Goal: Information Seeking & Learning: Learn about a topic

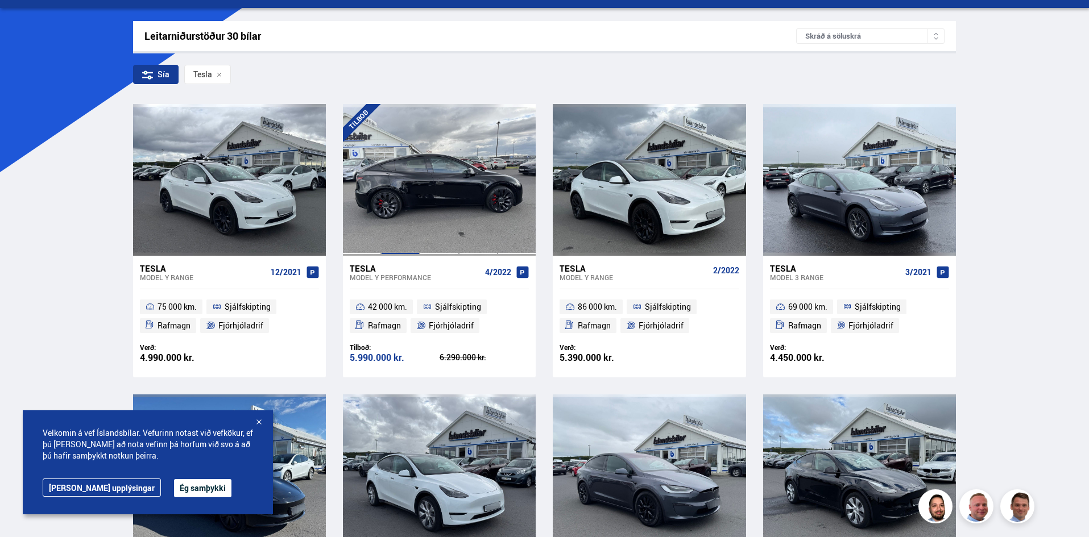
scroll to position [171, 0]
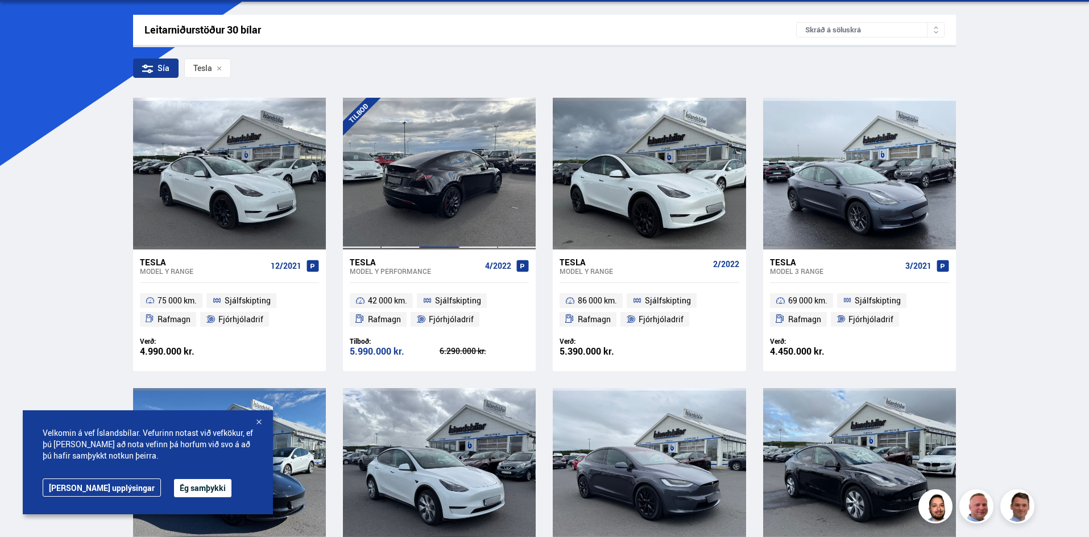
click at [425, 157] on div at bounding box center [439, 173] width 39 height 151
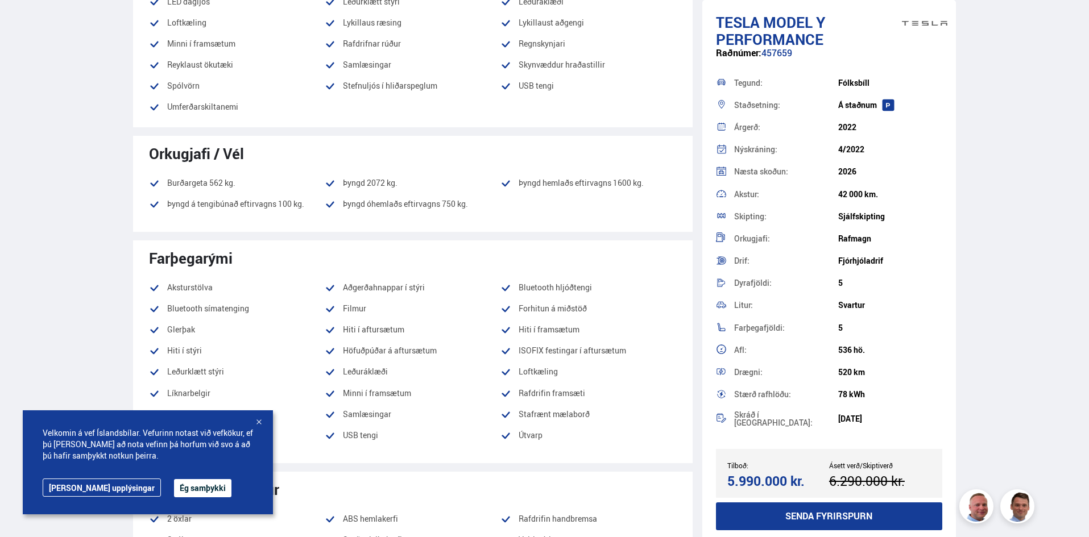
scroll to position [455, 0]
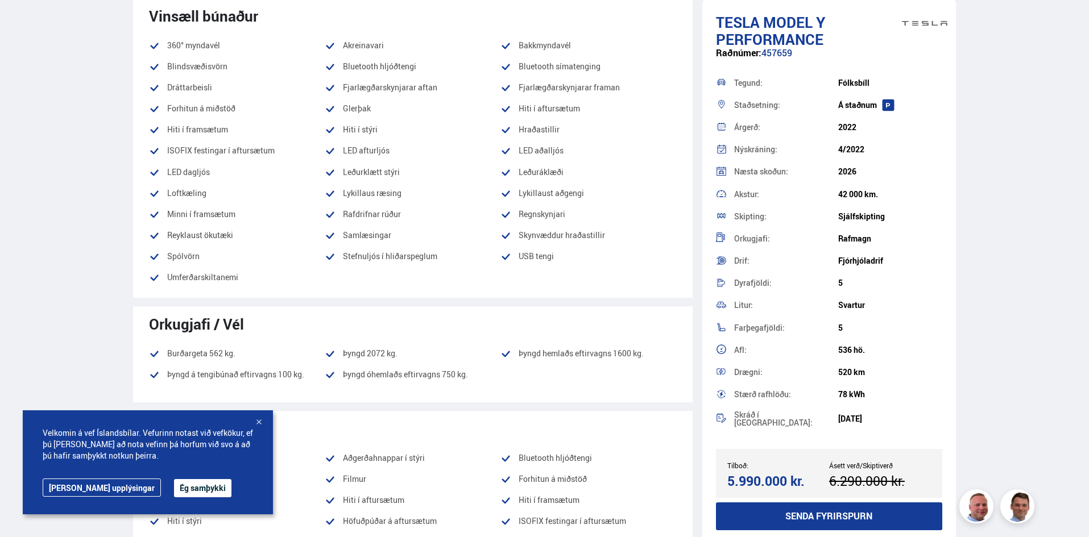
click at [253, 422] on div at bounding box center [258, 422] width 11 height 11
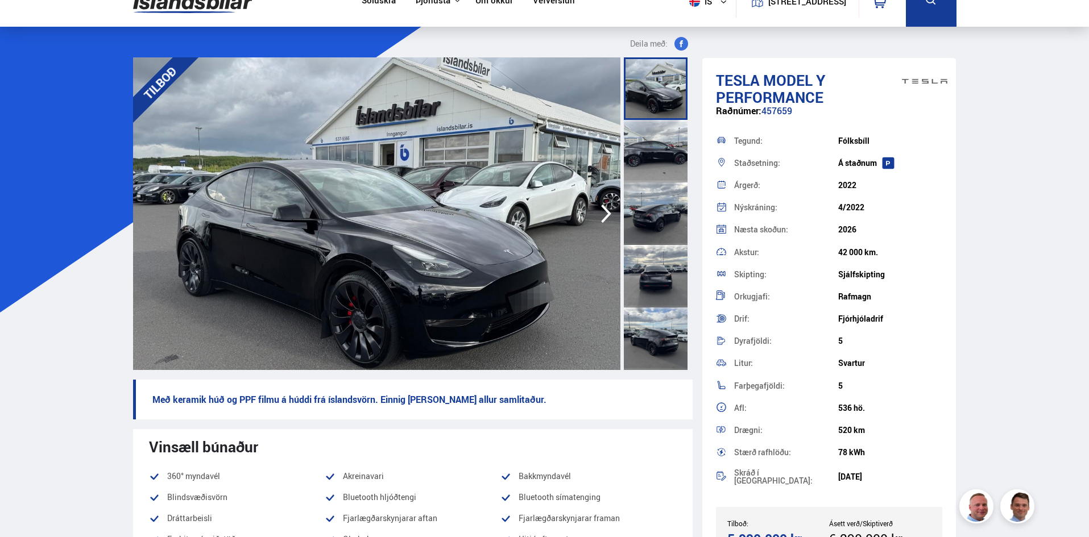
scroll to position [0, 0]
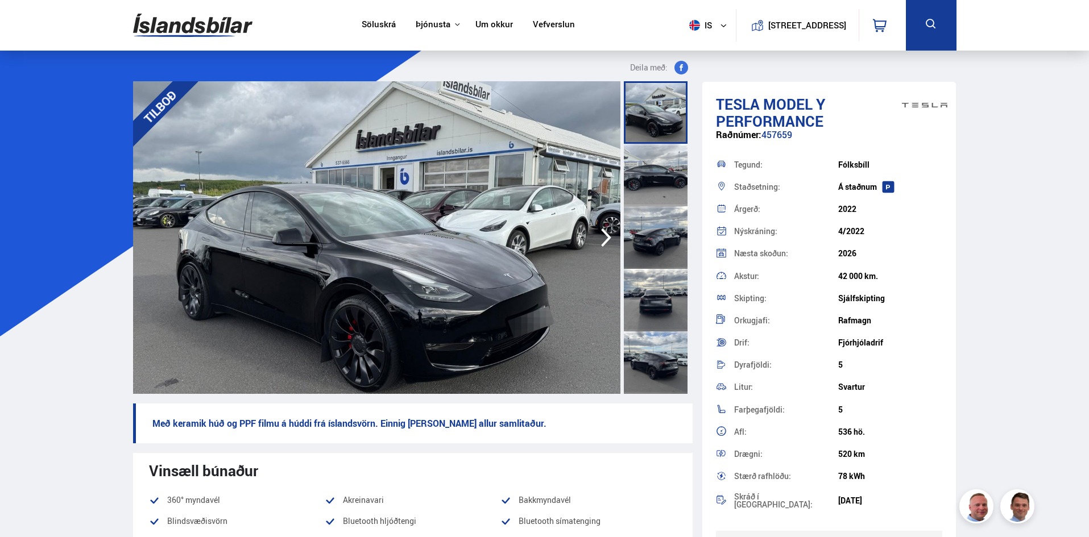
click at [605, 234] on icon "button" at bounding box center [606, 238] width 10 height 19
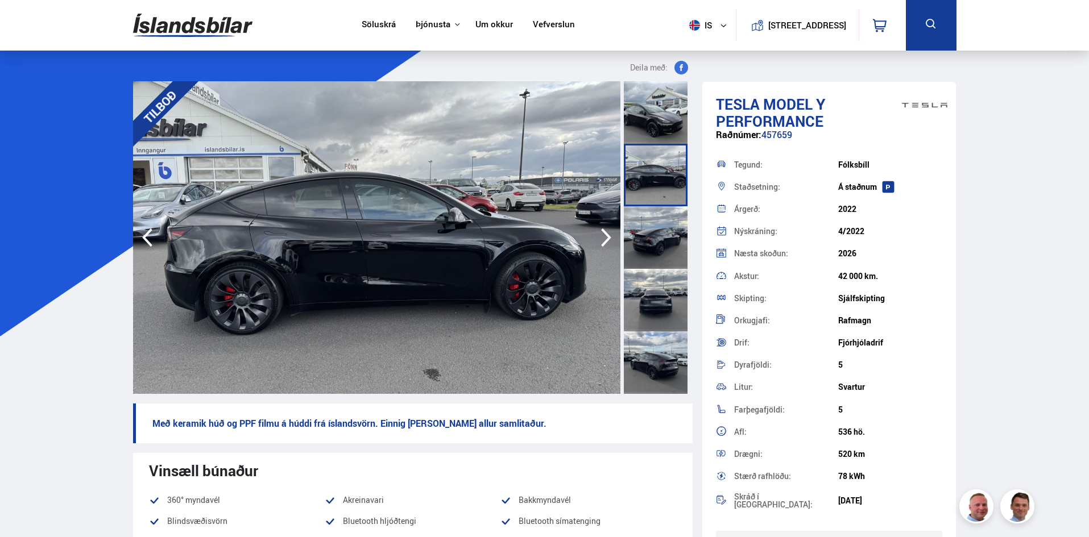
click at [604, 234] on icon "button" at bounding box center [606, 237] width 23 height 27
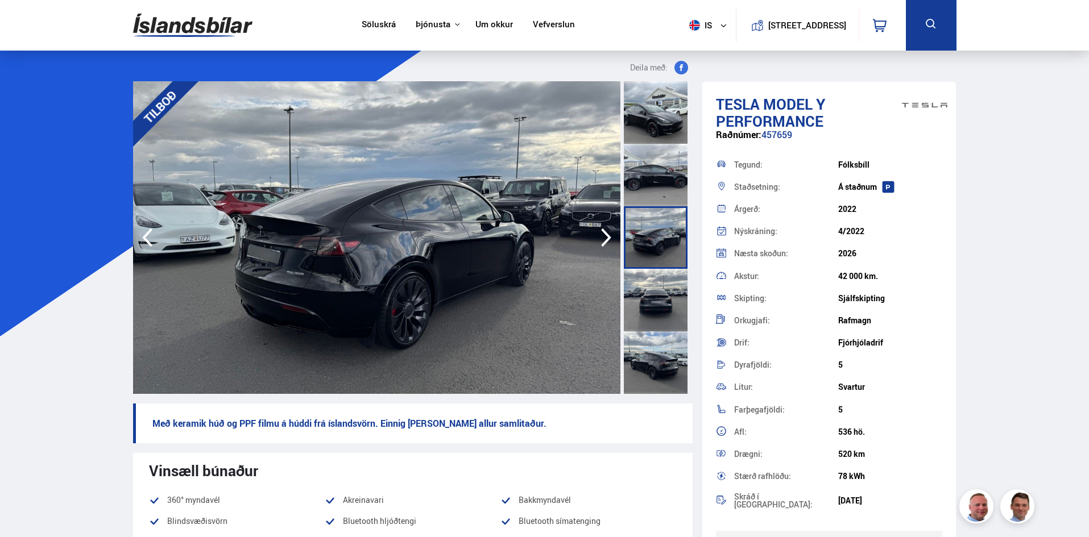
click at [604, 235] on icon "button" at bounding box center [606, 237] width 23 height 27
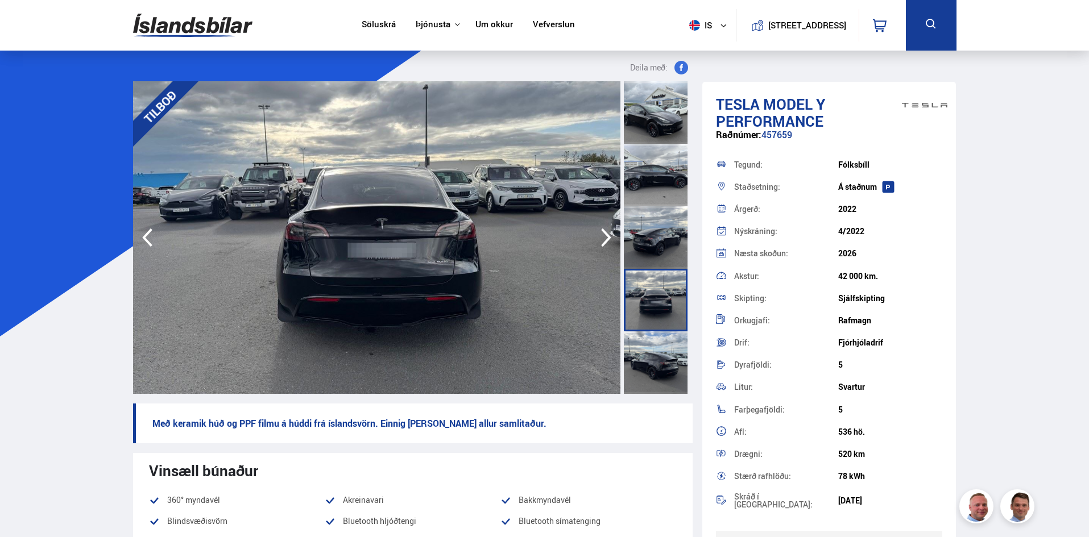
click at [605, 235] on icon "button" at bounding box center [606, 237] width 23 height 27
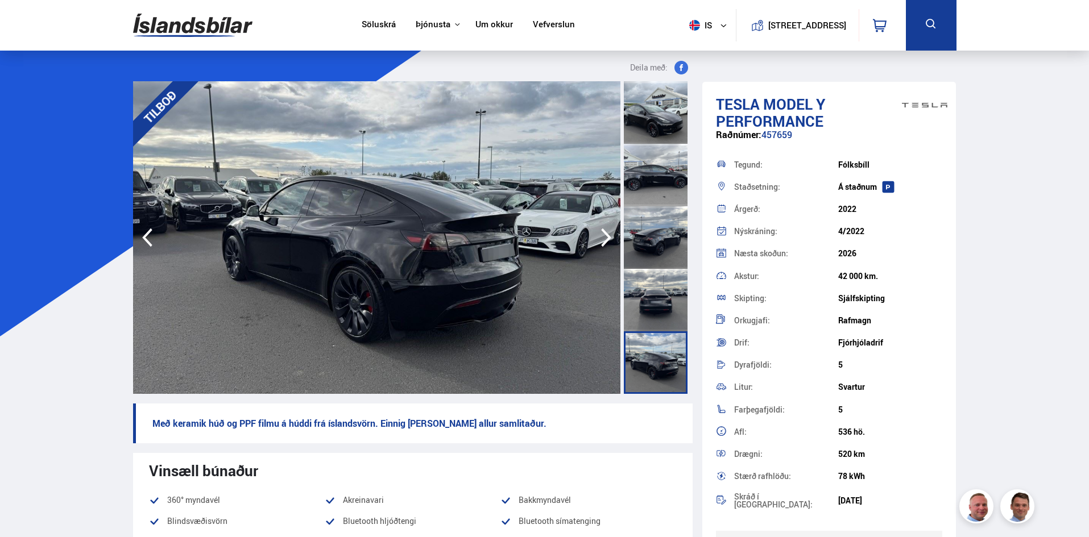
click at [605, 235] on icon "button" at bounding box center [606, 237] width 23 height 27
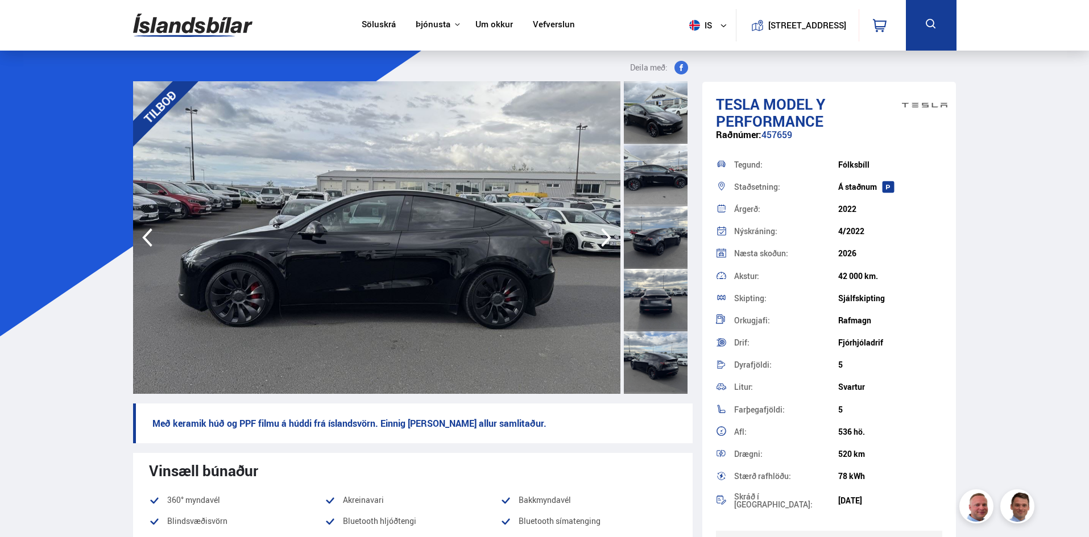
click at [605, 235] on icon "button" at bounding box center [606, 237] width 23 height 27
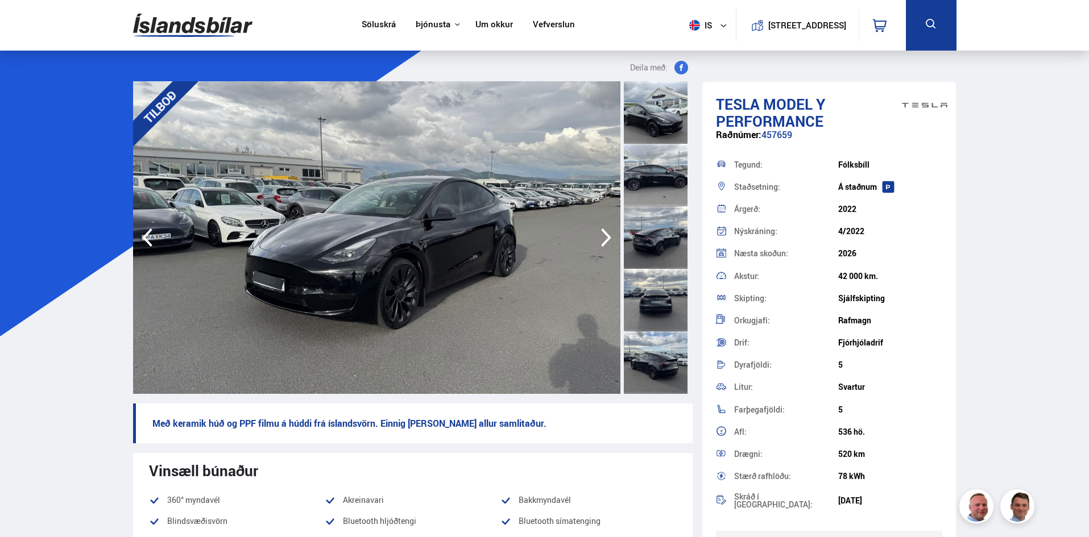
click at [605, 235] on icon "button" at bounding box center [606, 237] width 23 height 27
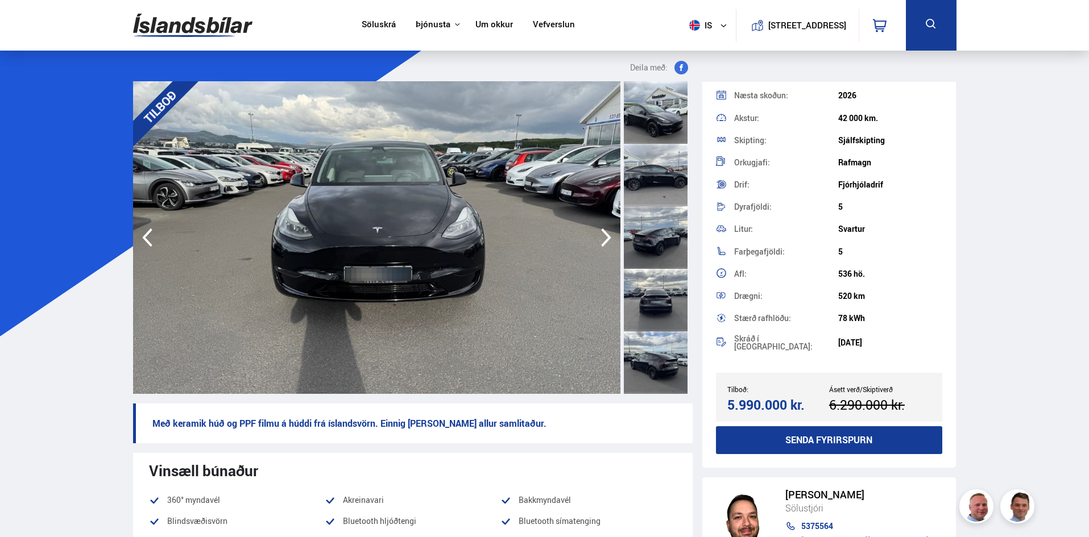
click at [598, 223] on img at bounding box center [376, 237] width 487 height 313
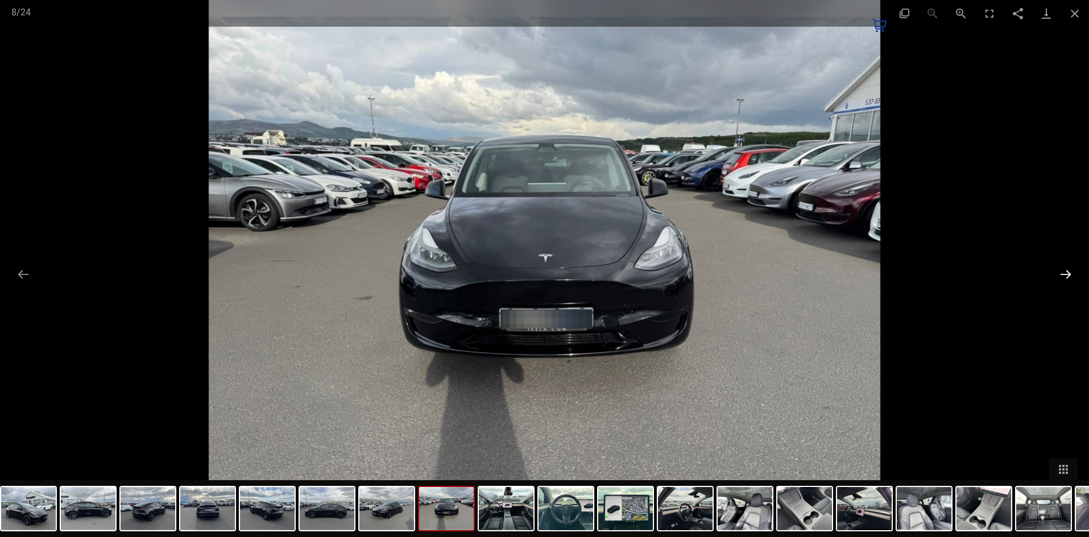
click at [1065, 279] on button "Next slide" at bounding box center [1065, 274] width 24 height 22
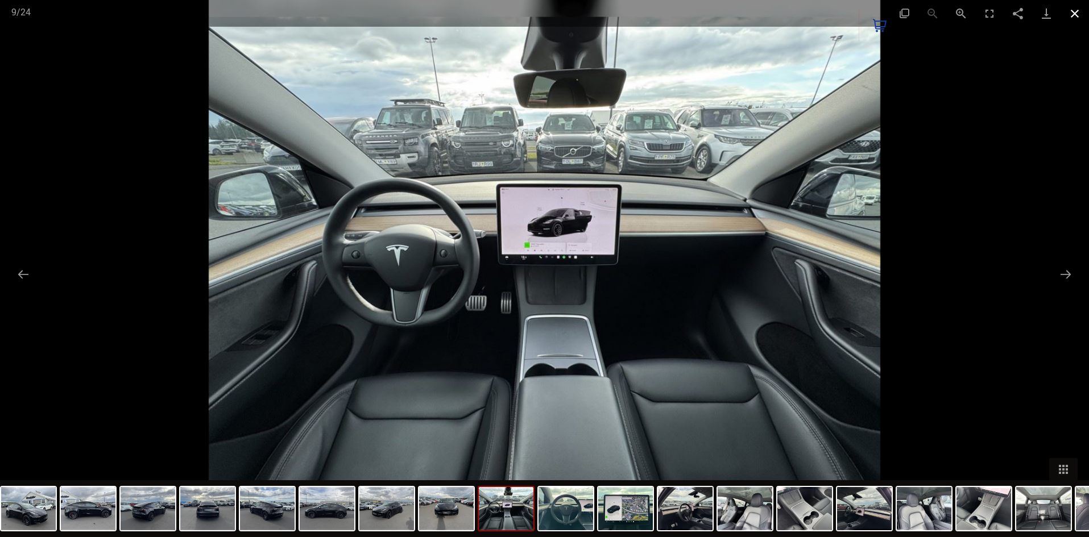
click at [1073, 10] on button "Close gallery" at bounding box center [1074, 13] width 28 height 27
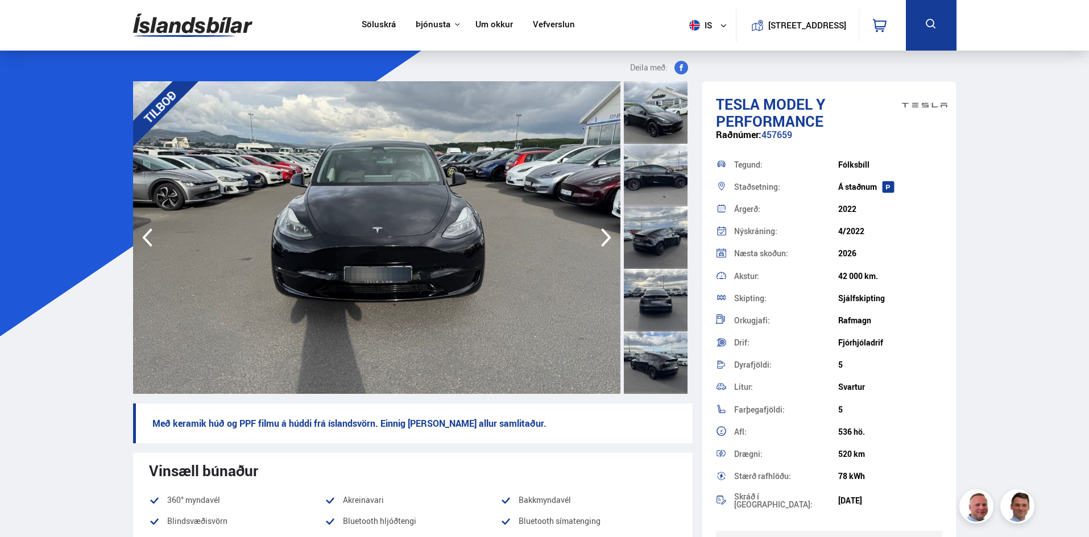
click at [607, 234] on icon "button" at bounding box center [606, 238] width 10 height 19
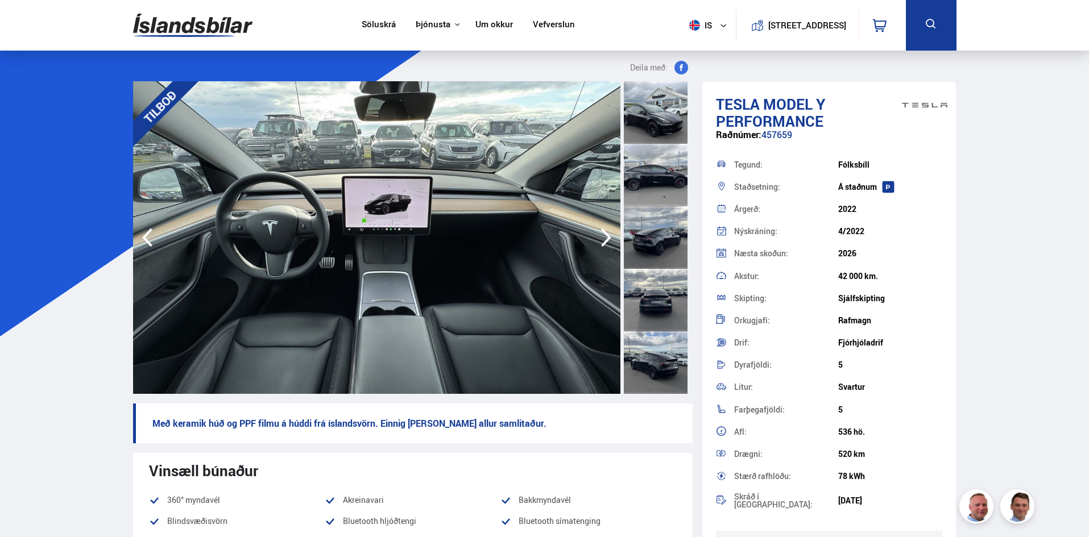
click at [607, 234] on icon "button" at bounding box center [606, 238] width 10 height 19
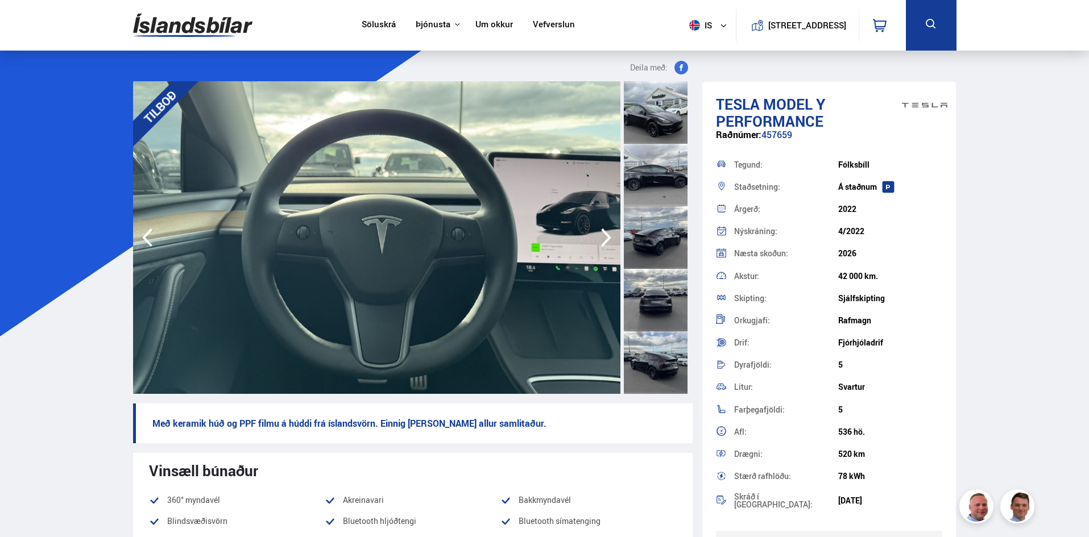
click at [607, 234] on icon "button" at bounding box center [606, 238] width 10 height 19
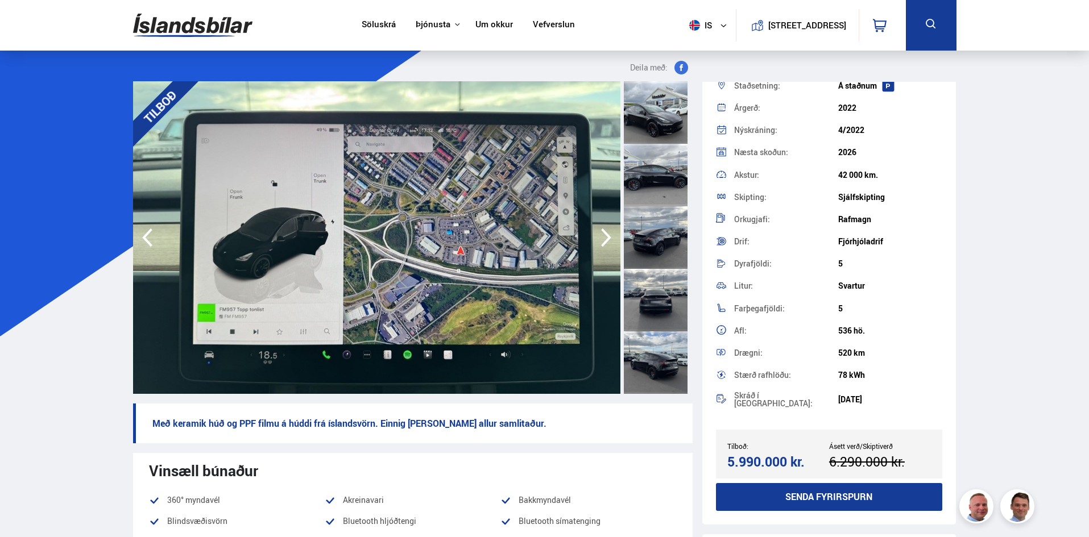
scroll to position [44, 0]
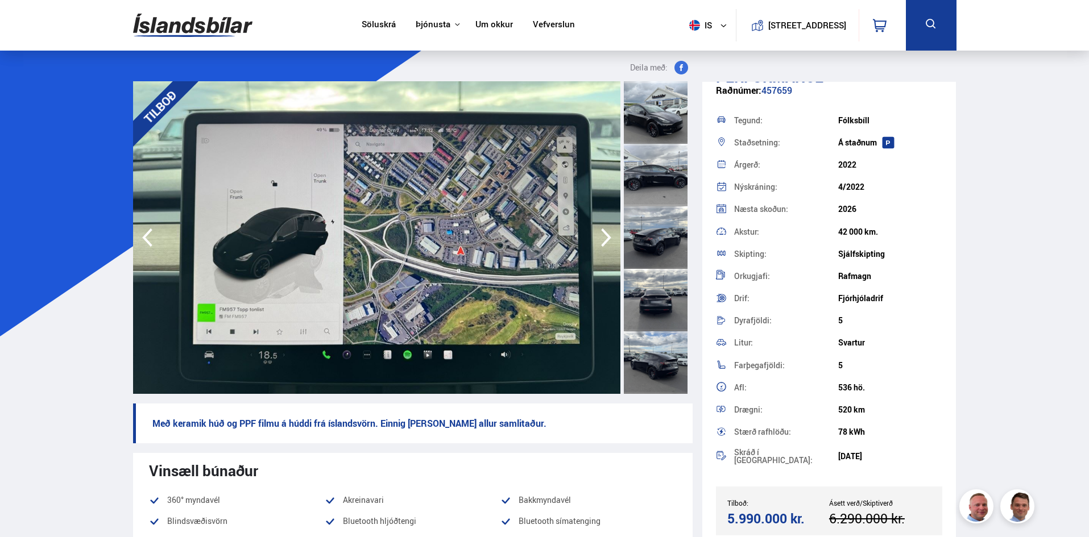
click at [614, 237] on icon "button" at bounding box center [606, 237] width 23 height 27
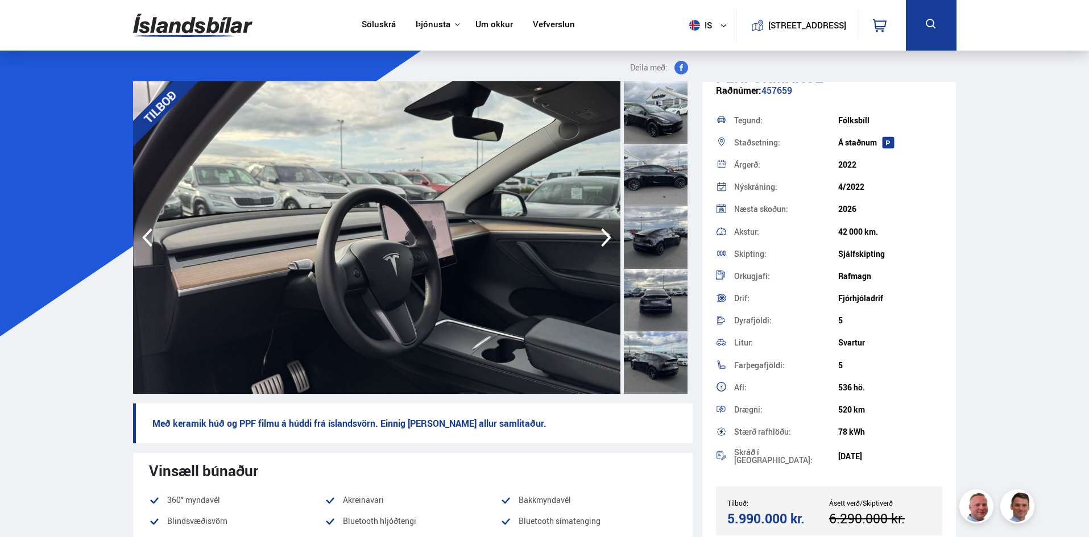
click at [614, 237] on icon "button" at bounding box center [606, 237] width 23 height 27
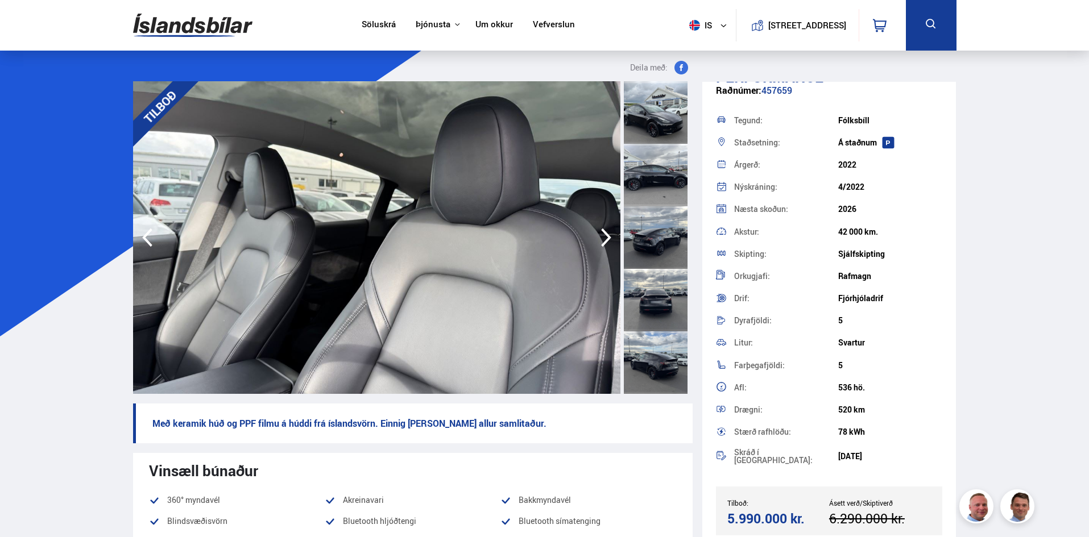
click at [600, 240] on icon "button" at bounding box center [606, 237] width 23 height 27
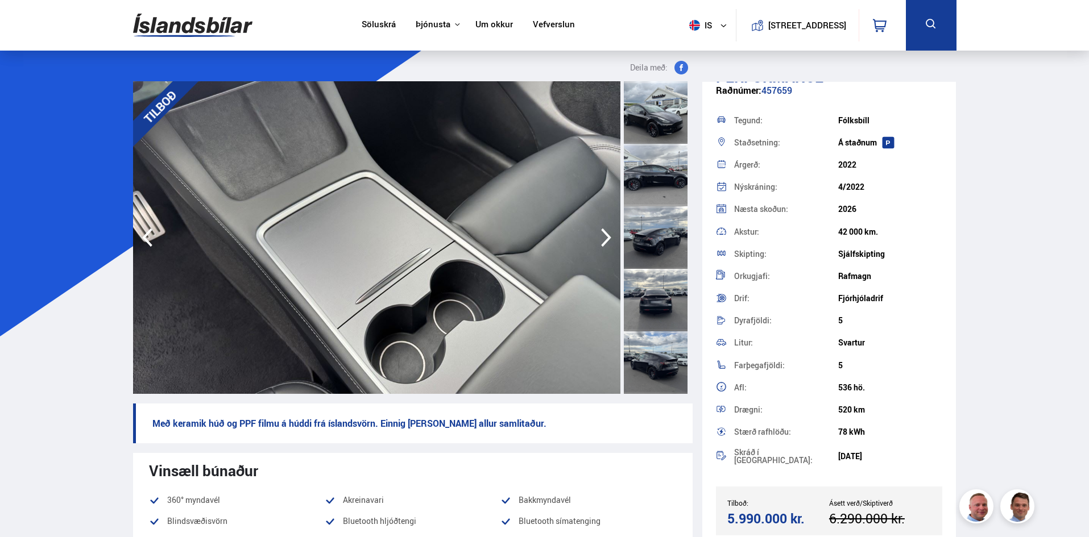
click at [600, 240] on icon "button" at bounding box center [606, 237] width 23 height 27
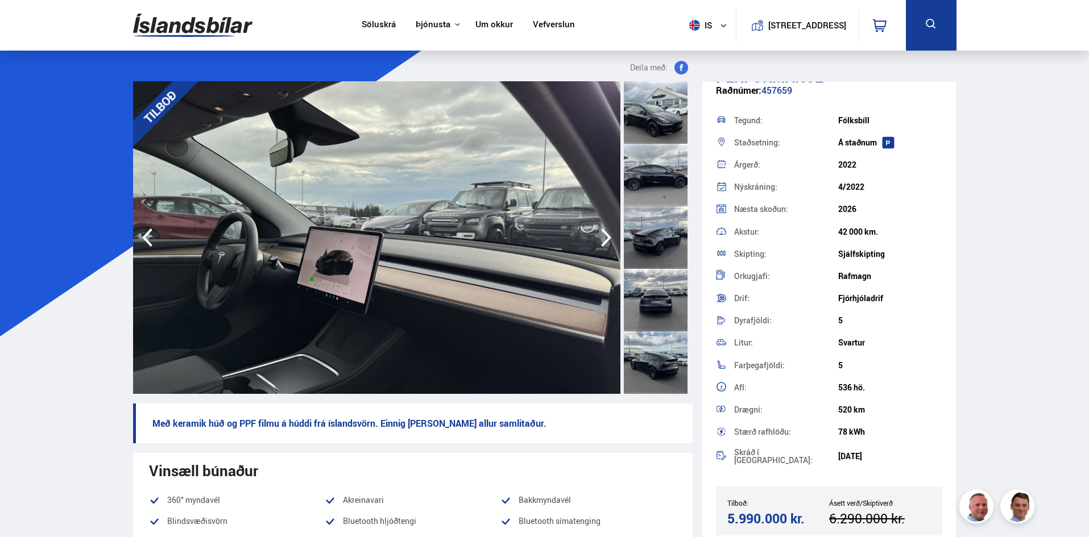
click at [600, 240] on icon "button" at bounding box center [606, 237] width 23 height 27
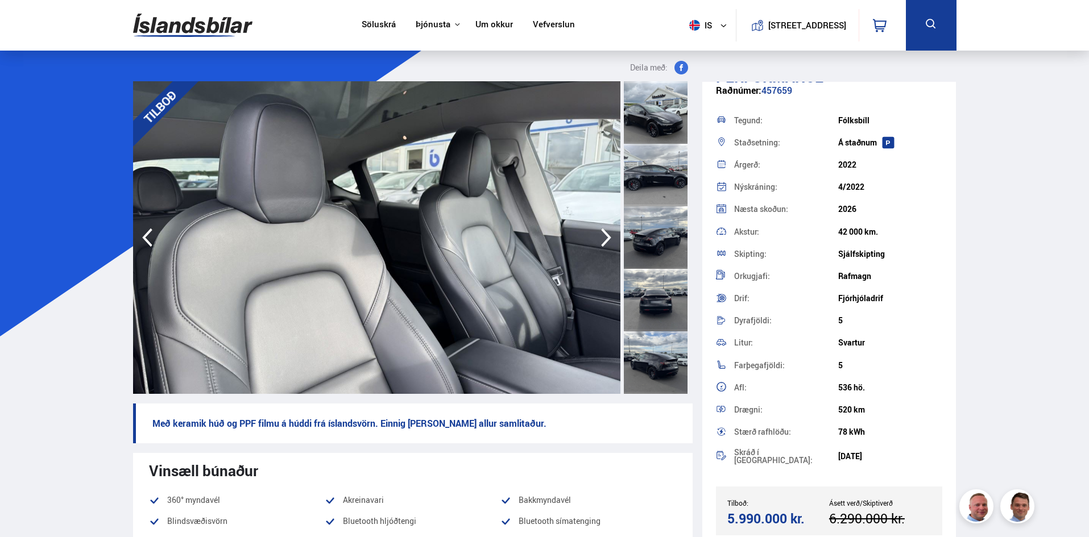
click at [600, 242] on icon "button" at bounding box center [606, 237] width 23 height 27
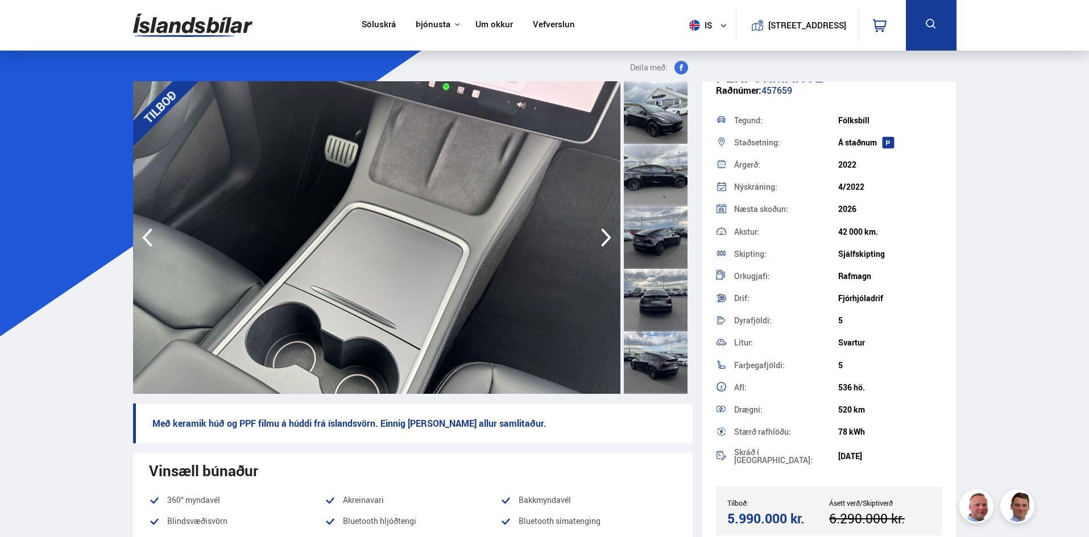
click at [600, 242] on icon "button" at bounding box center [606, 237] width 23 height 27
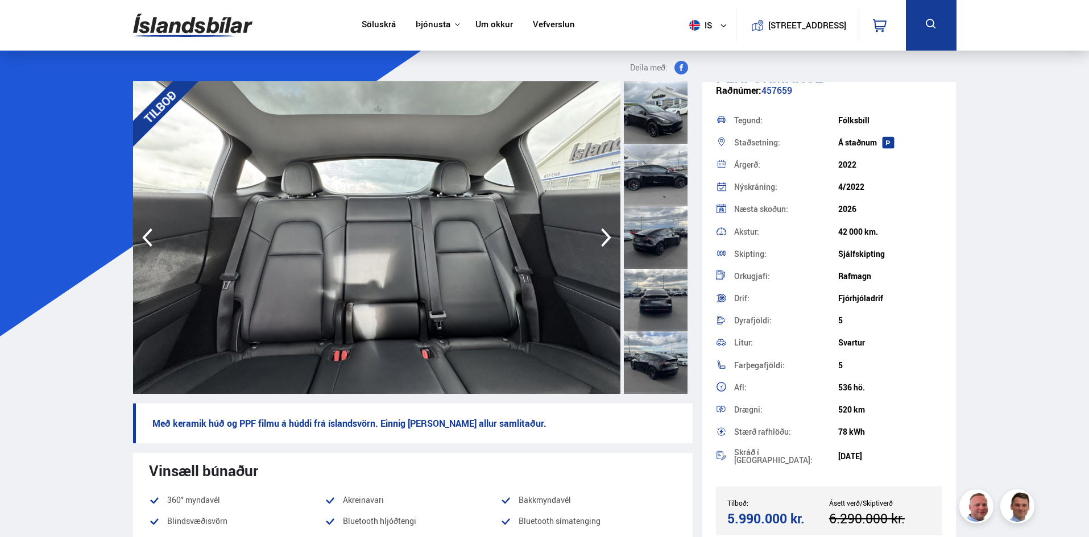
click at [600, 242] on icon "button" at bounding box center [606, 237] width 23 height 27
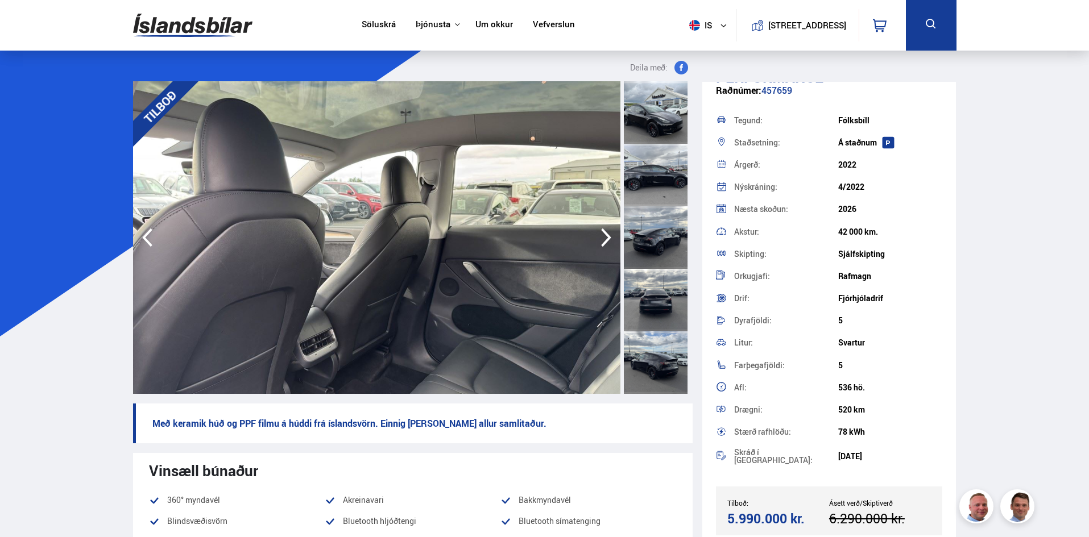
click at [600, 242] on icon "button" at bounding box center [606, 237] width 23 height 27
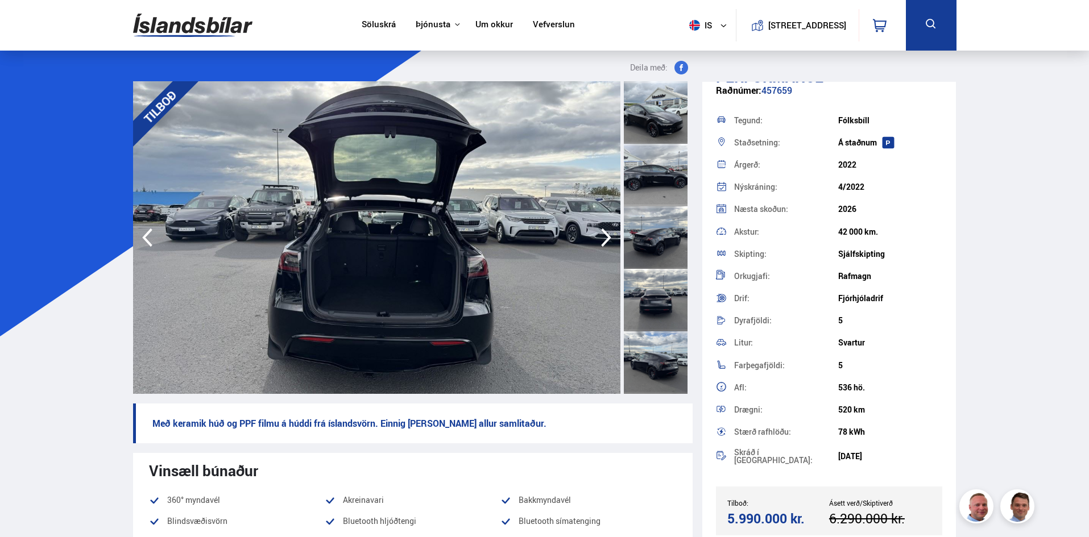
click at [600, 242] on icon "button" at bounding box center [606, 237] width 23 height 27
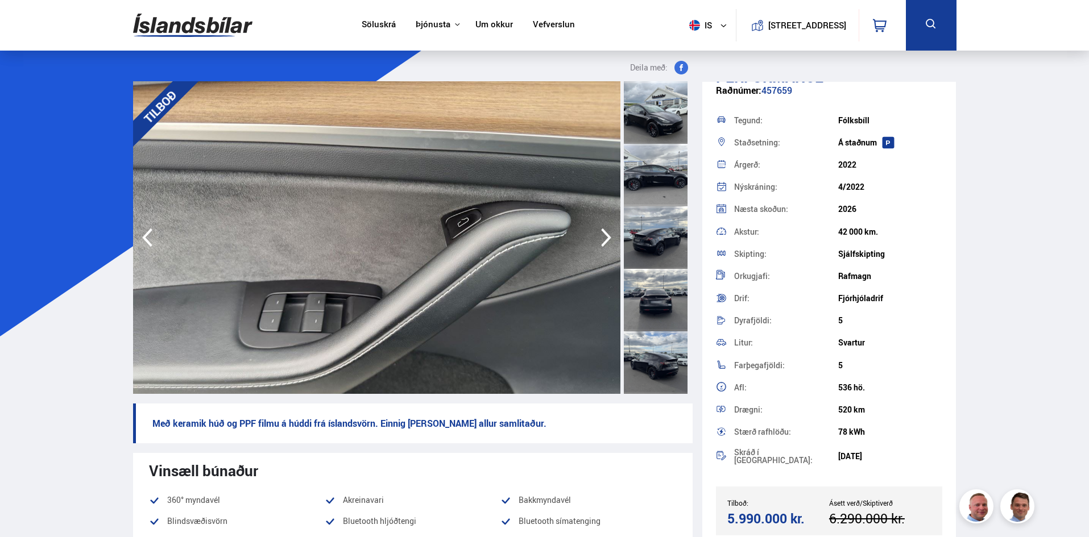
click at [600, 242] on icon "button" at bounding box center [606, 237] width 23 height 27
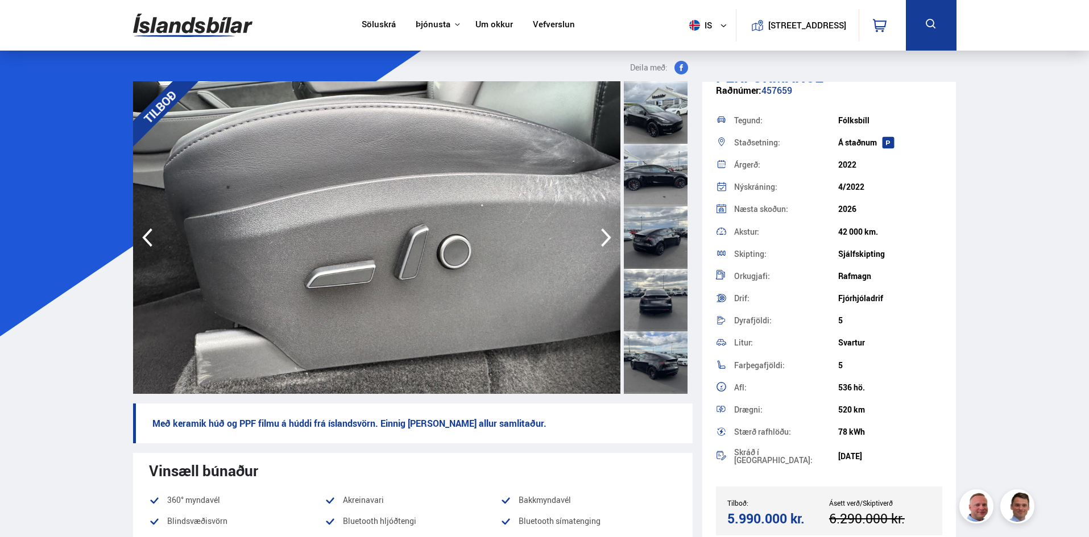
click at [600, 242] on icon "button" at bounding box center [606, 237] width 23 height 27
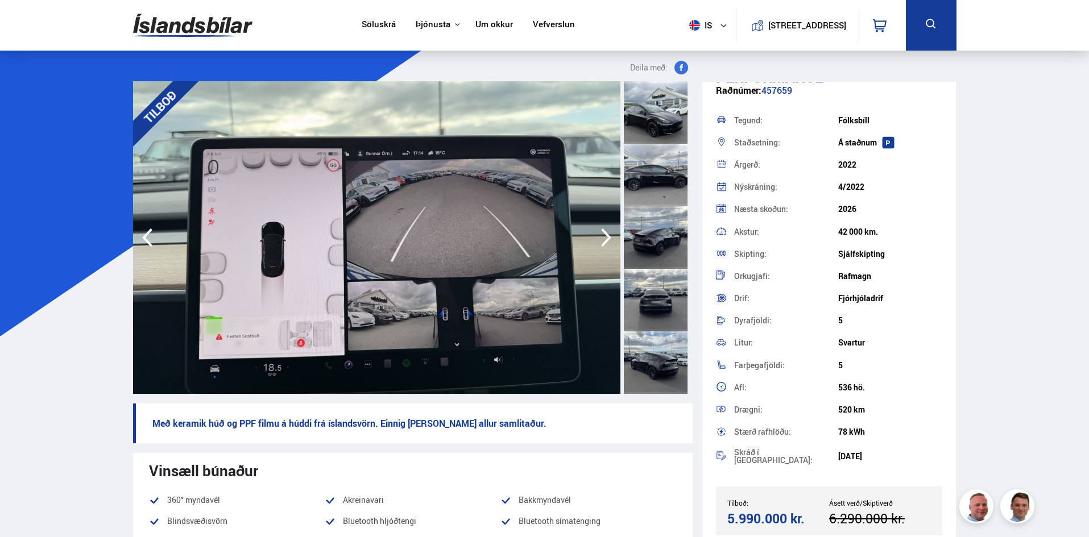
click at [600, 242] on icon "button" at bounding box center [606, 237] width 23 height 27
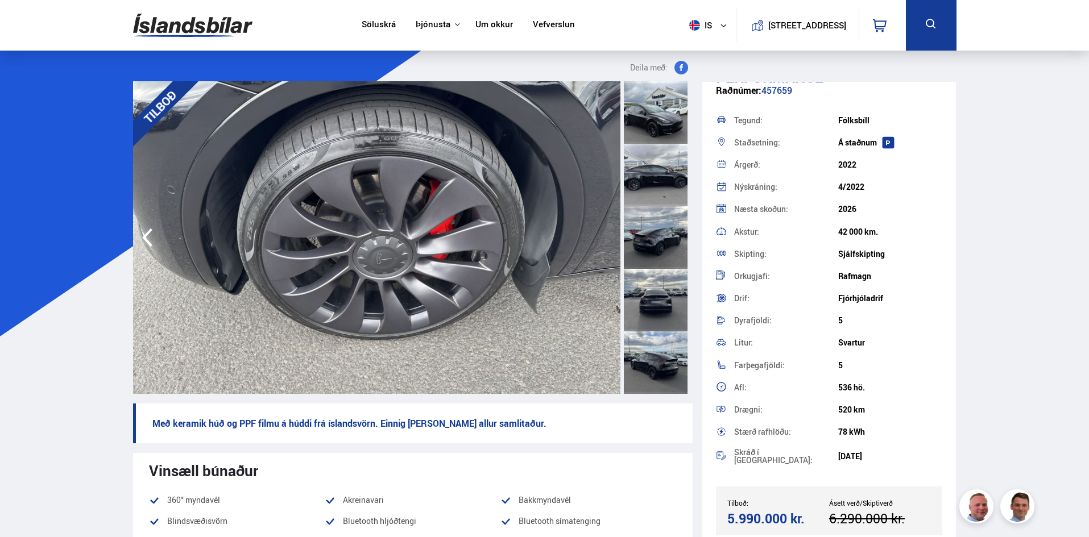
click at [600, 242] on img at bounding box center [376, 237] width 487 height 313
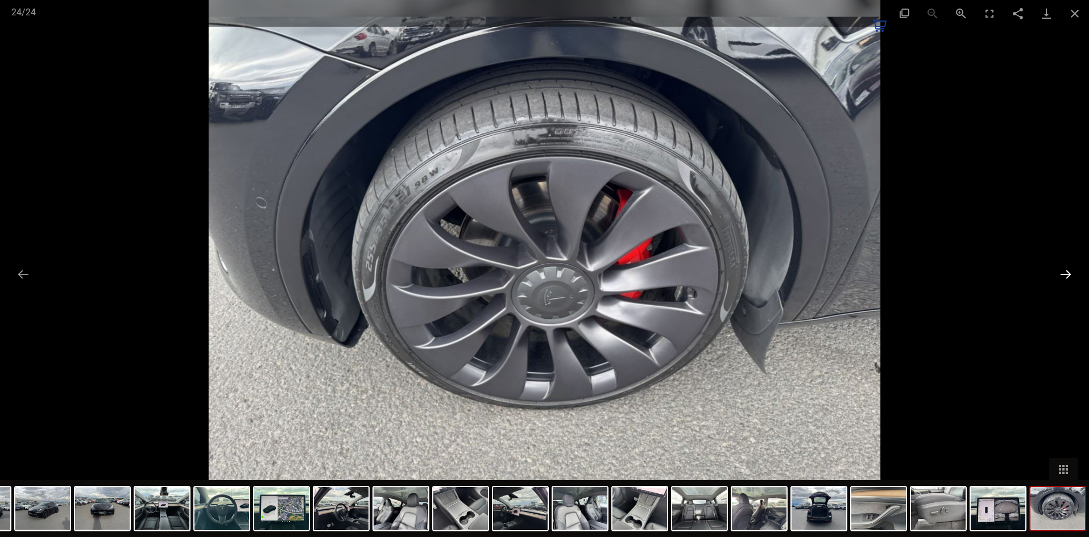
click at [1058, 271] on button "Next slide" at bounding box center [1065, 274] width 24 height 22
